Goal: Transaction & Acquisition: Purchase product/service

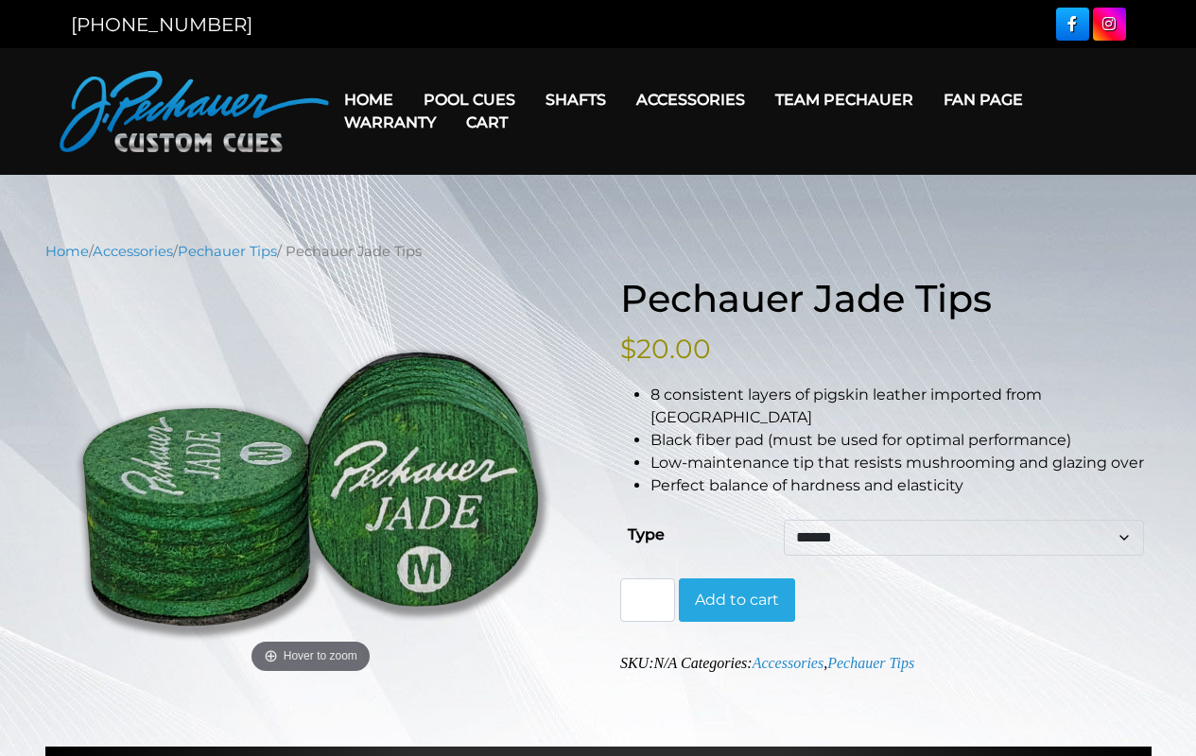
select select "******"
click at [647, 578] on input "*" at bounding box center [647, 599] width 55 height 43
type input "*"
click at [736, 578] on button "Add to cart" at bounding box center [737, 599] width 116 height 43
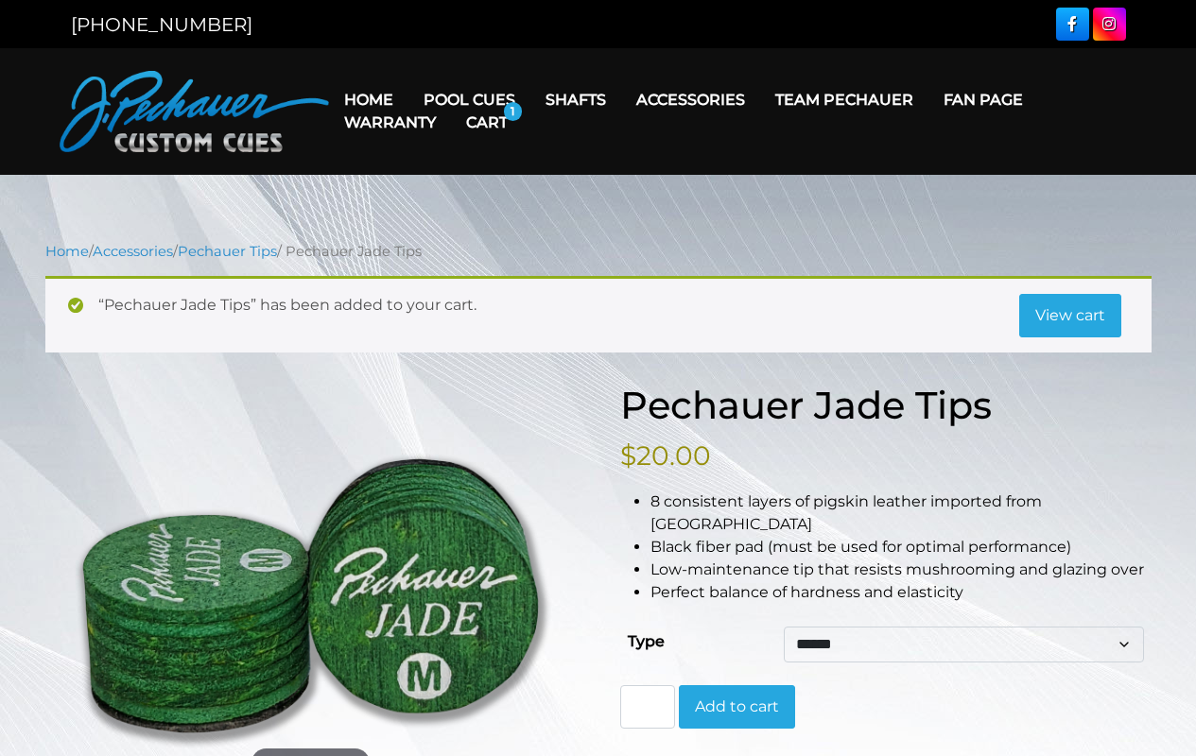
click at [1069, 315] on link "View cart" at bounding box center [1070, 315] width 102 height 43
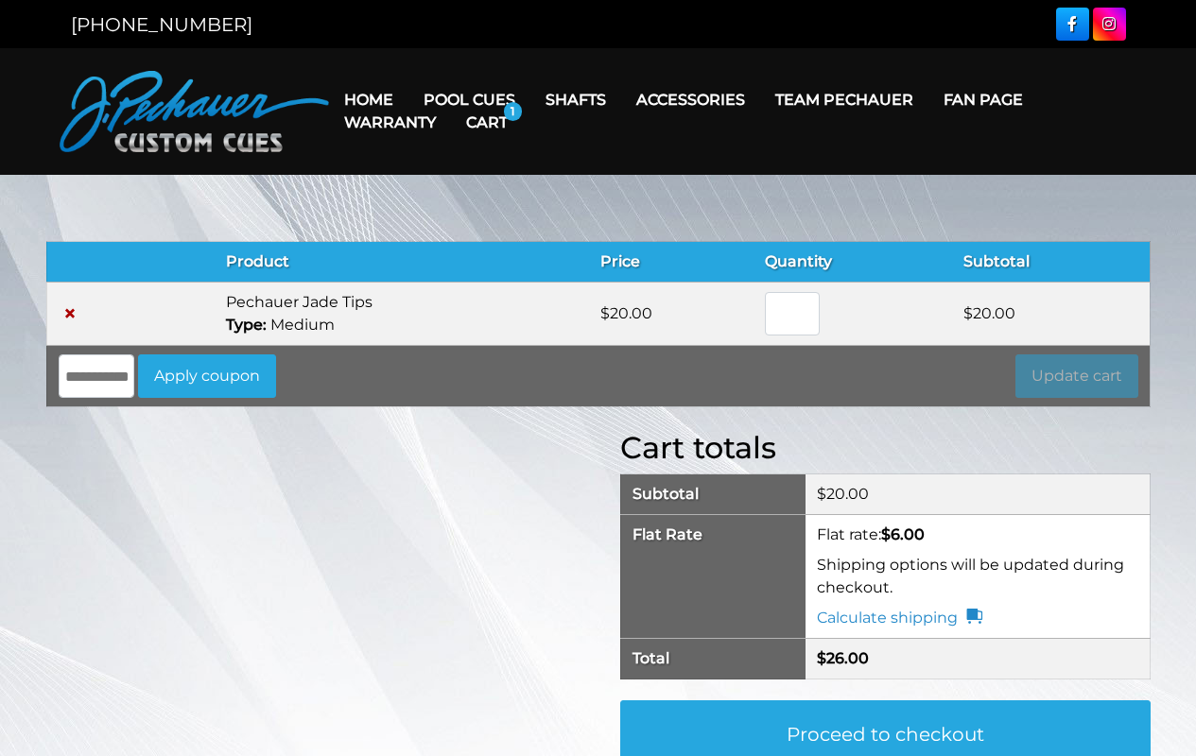
click at [885, 722] on link "Proceed to checkout" at bounding box center [885, 734] width 530 height 68
